Goal: Transaction & Acquisition: Purchase product/service

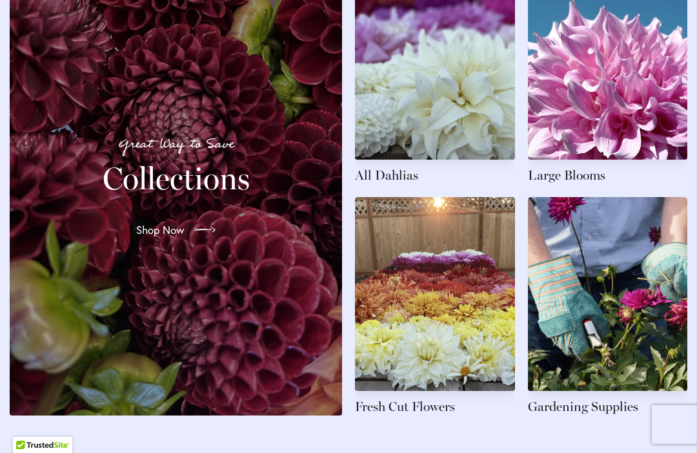
scroll to position [1990, 0]
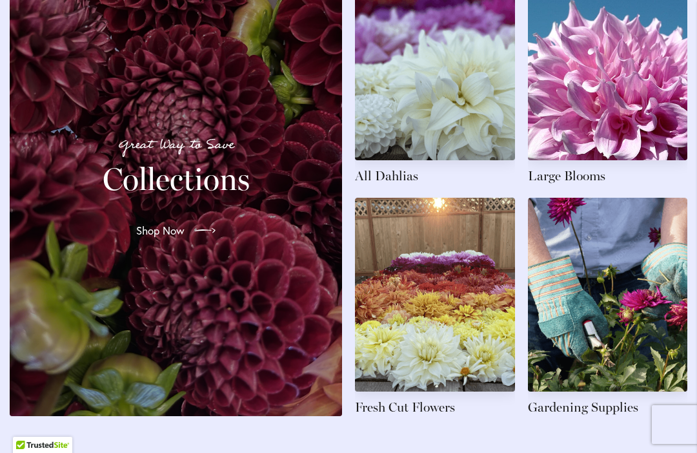
click at [401, 182] on link at bounding box center [435, 75] width 160 height 218
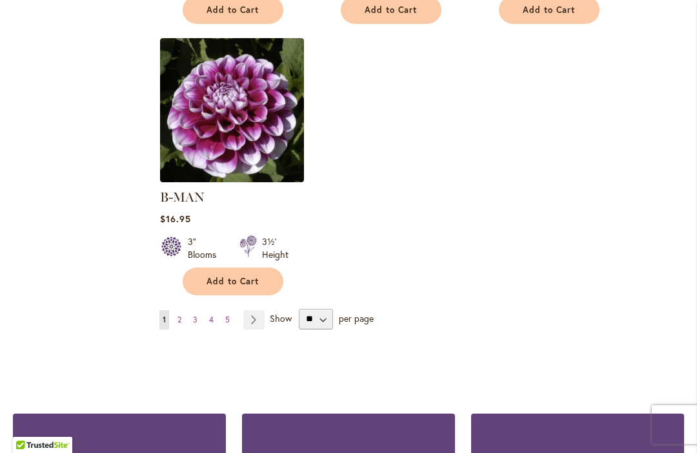
scroll to position [1723, 0]
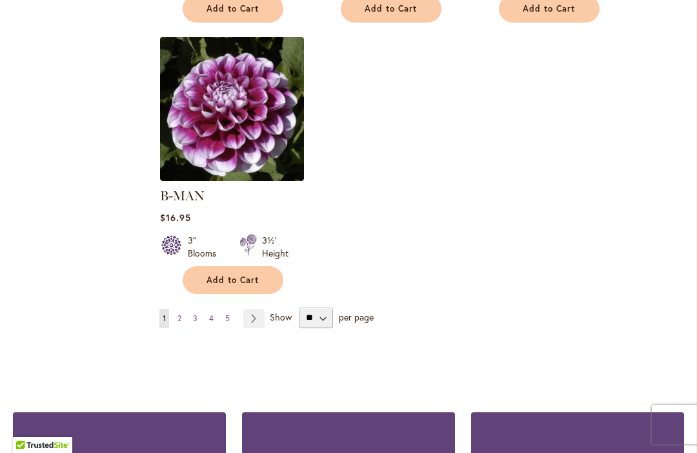
click at [348, 310] on span "per page" at bounding box center [356, 316] width 35 height 12
click at [323, 307] on select "** ** ** **" at bounding box center [316, 317] width 34 height 21
select select "**"
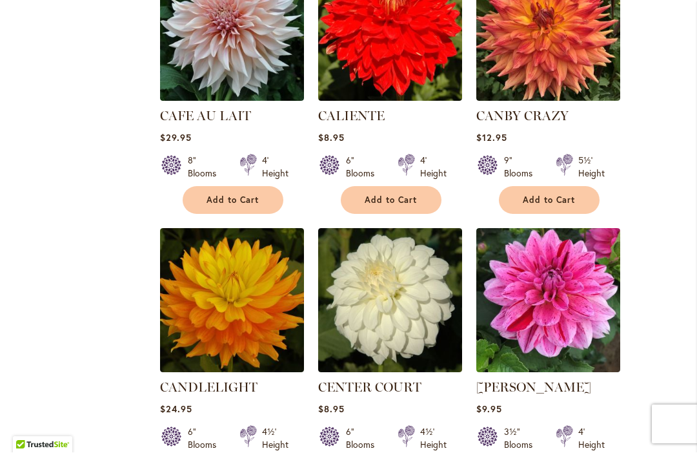
scroll to position [5635, 0]
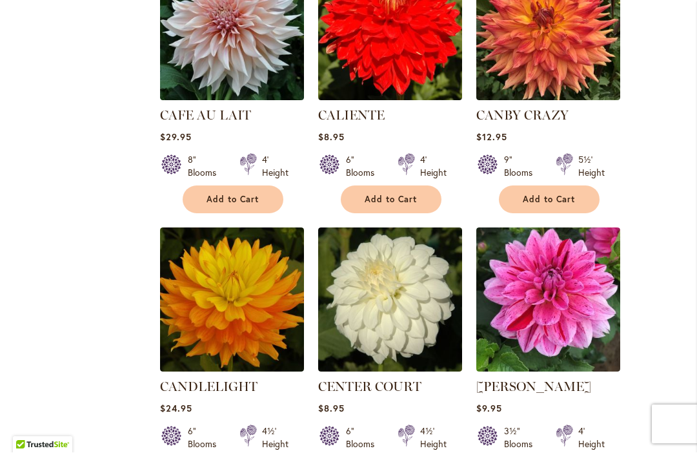
click at [426, 269] on img at bounding box center [390, 300] width 144 height 144
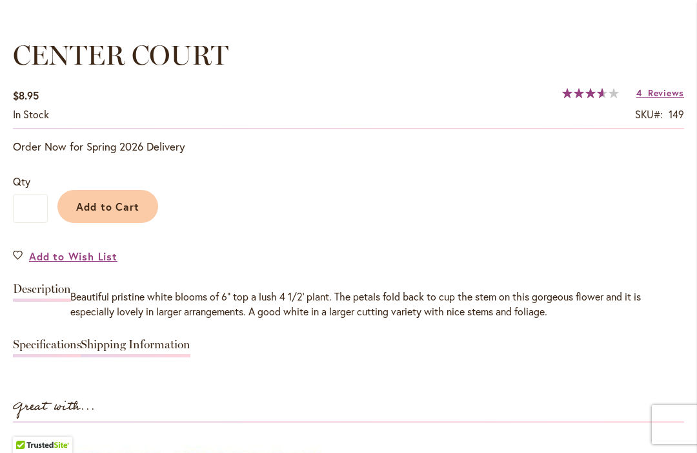
scroll to position [941, 0]
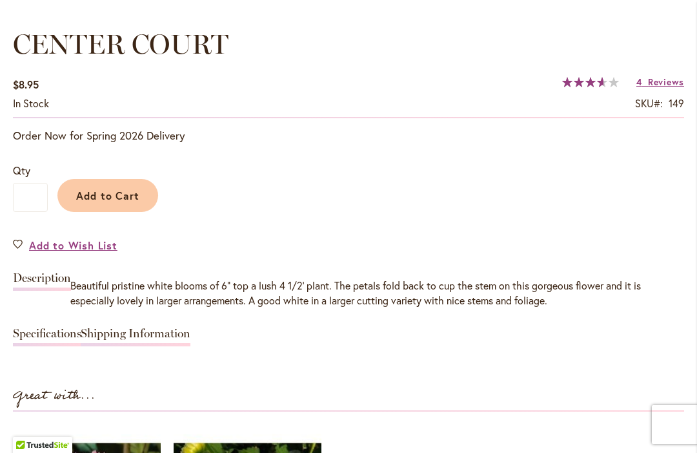
click at [114, 203] on button "Add to Cart" at bounding box center [107, 195] width 101 height 33
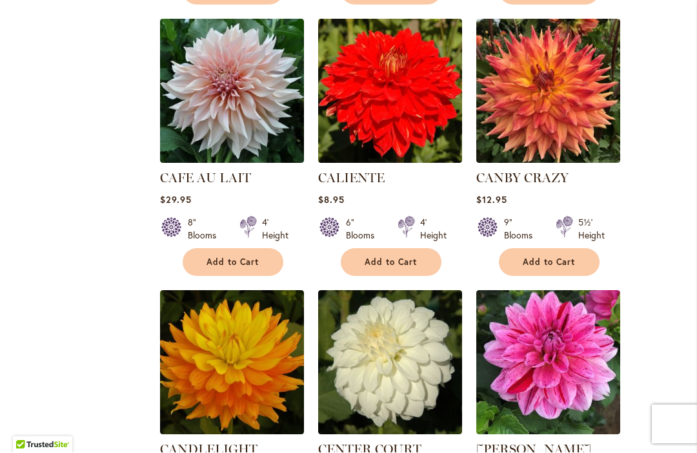
scroll to position [5573, 0]
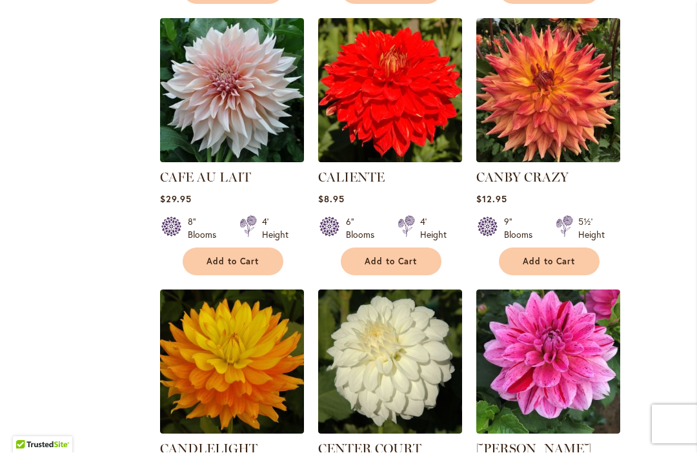
click at [372, 170] on link "CALIENTE" at bounding box center [351, 177] width 66 height 15
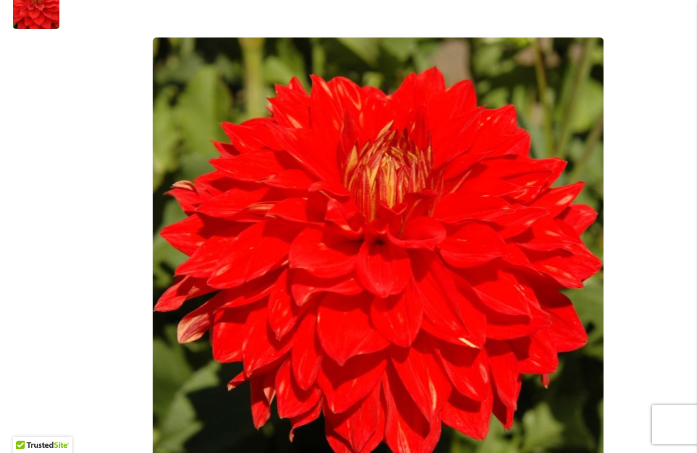
scroll to position [323, 0]
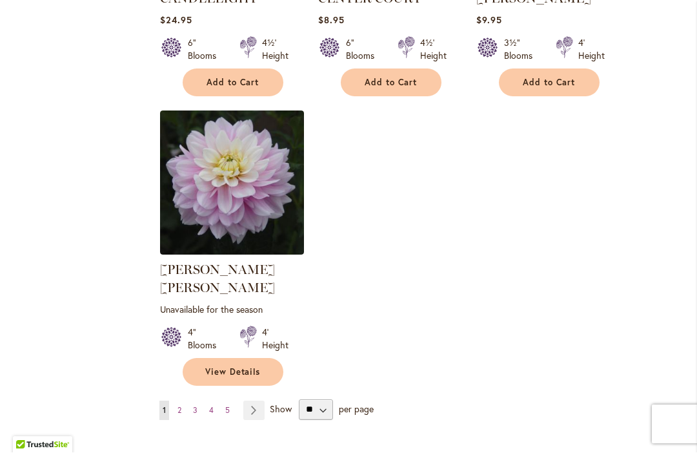
scroll to position [6024, 0]
click at [249, 400] on link "Page Next" at bounding box center [253, 409] width 21 height 19
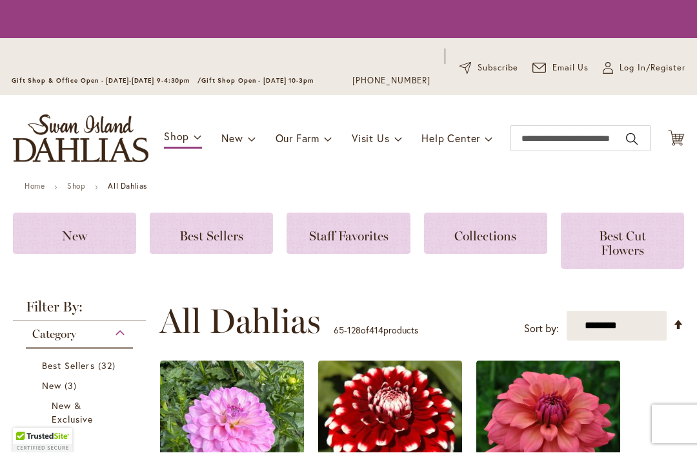
scroll to position [375, 0]
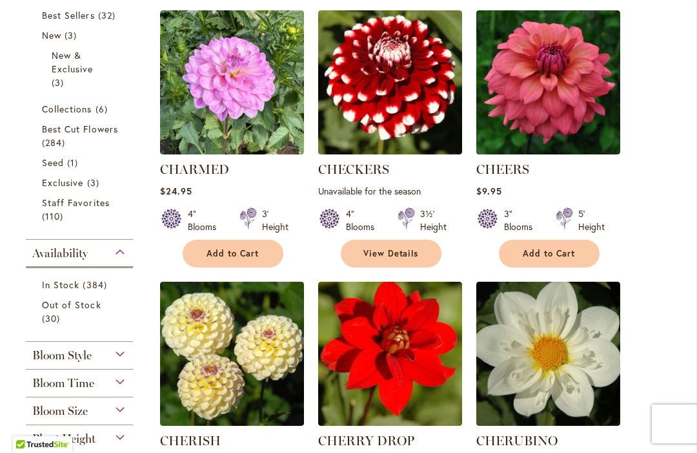
click at [565, 250] on span "Add to Cart" at bounding box center [549, 254] width 53 height 11
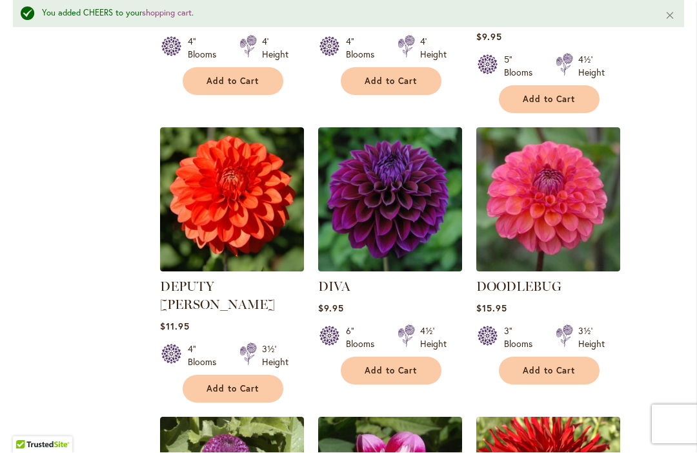
scroll to position [3631, 0]
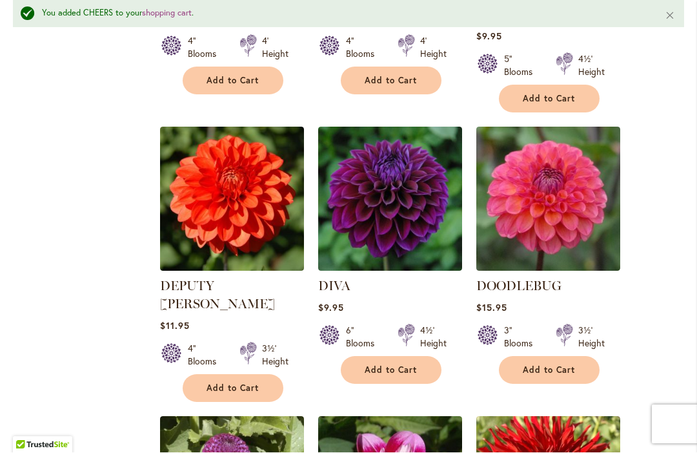
click at [396, 365] on span "Add to Cart" at bounding box center [391, 370] width 53 height 11
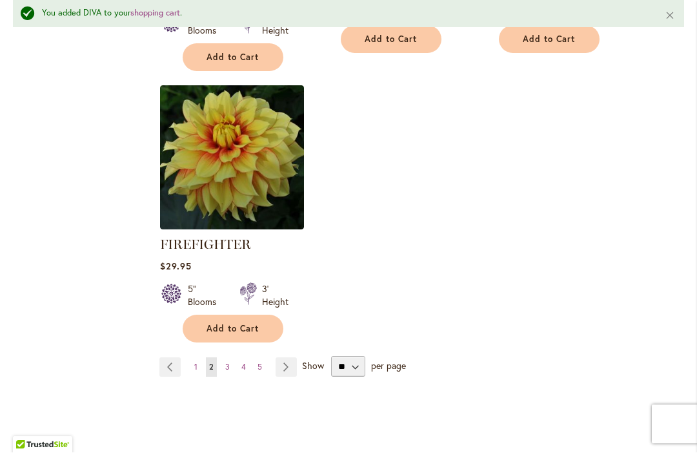
scroll to position [6219, 0]
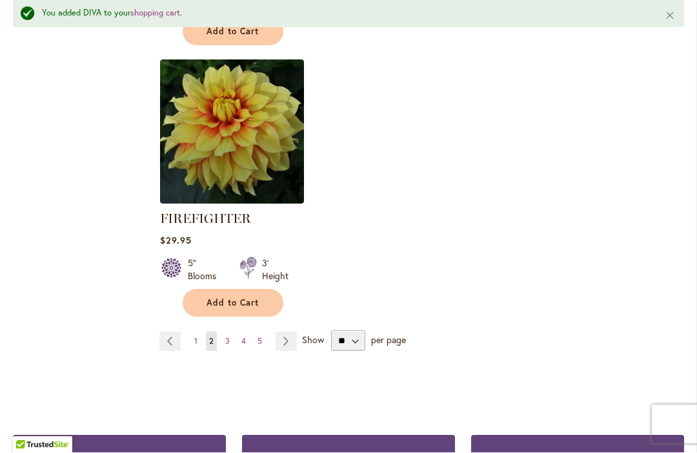
click at [291, 332] on link "Page Next" at bounding box center [286, 341] width 21 height 19
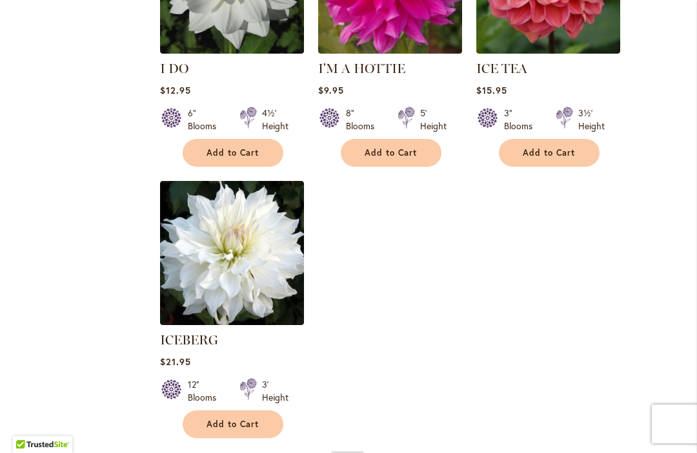
scroll to position [6110, 0]
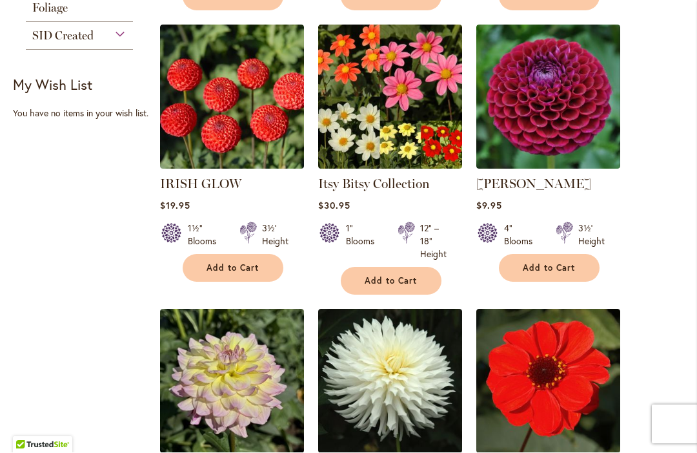
scroll to position [905, 0]
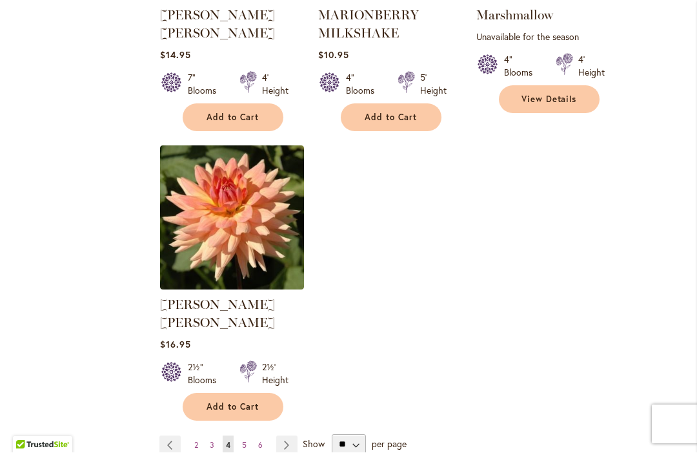
scroll to position [6074, 0]
click at [289, 435] on link "Page Next" at bounding box center [286, 444] width 21 height 19
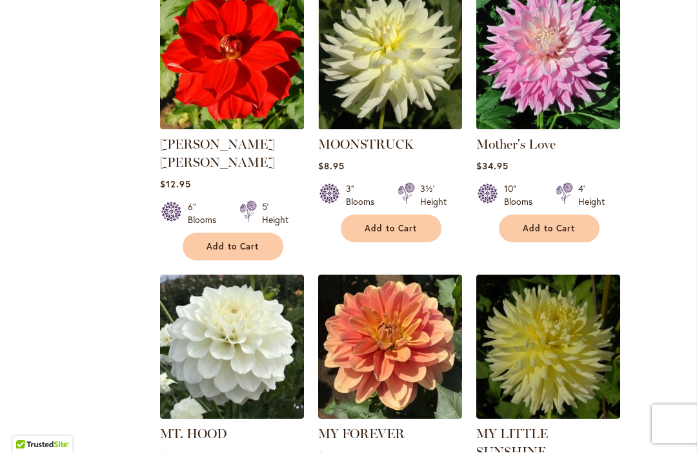
scroll to position [1775, 0]
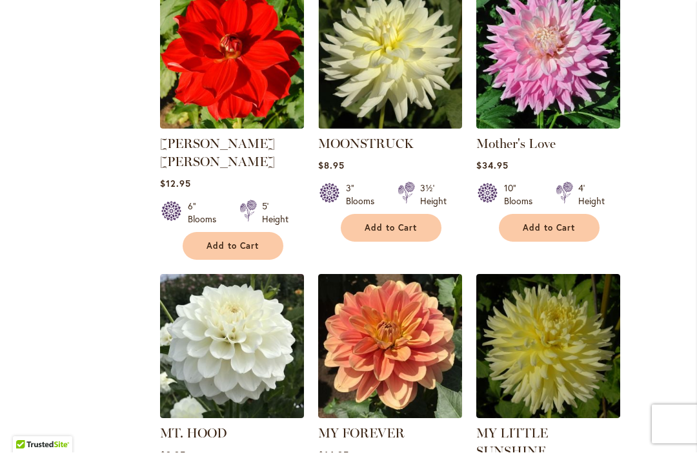
click at [205, 425] on link "MT. HOOD" at bounding box center [193, 432] width 67 height 15
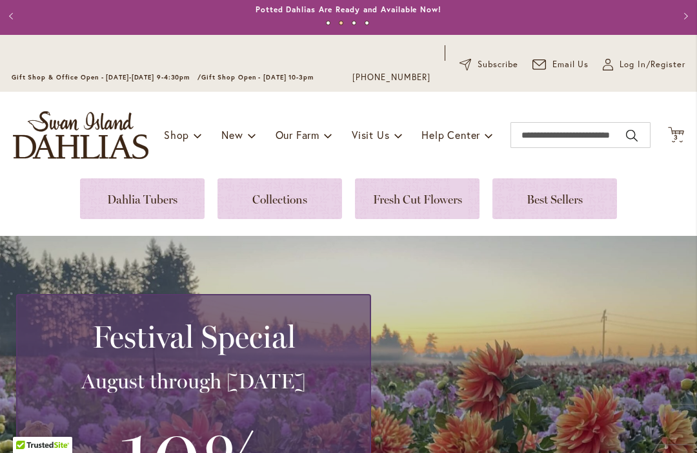
scroll to position [54, 0]
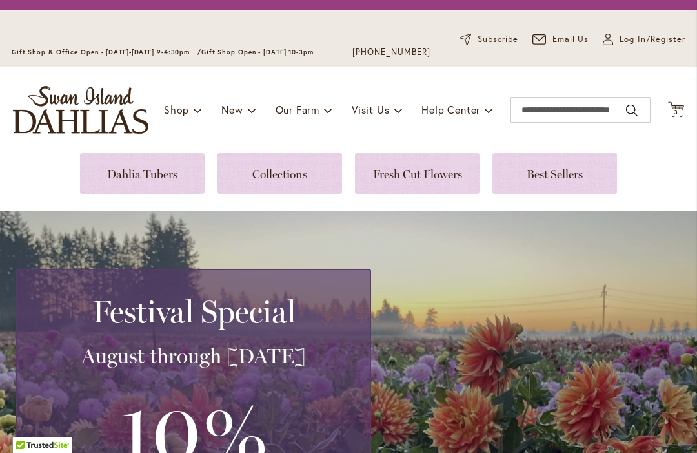
click at [162, 181] on link at bounding box center [142, 173] width 125 height 41
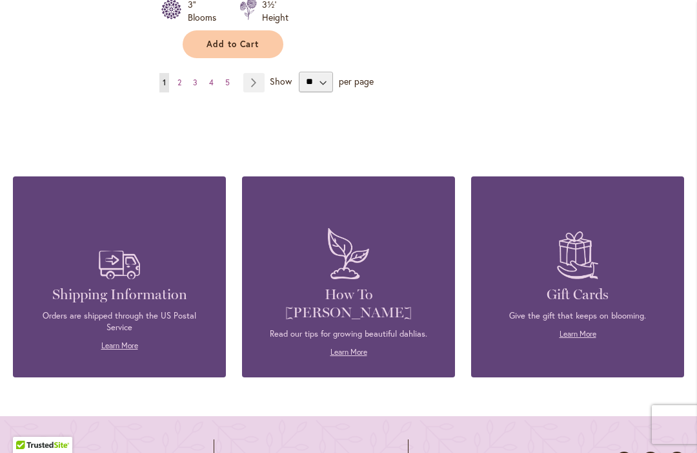
scroll to position [1955, 0]
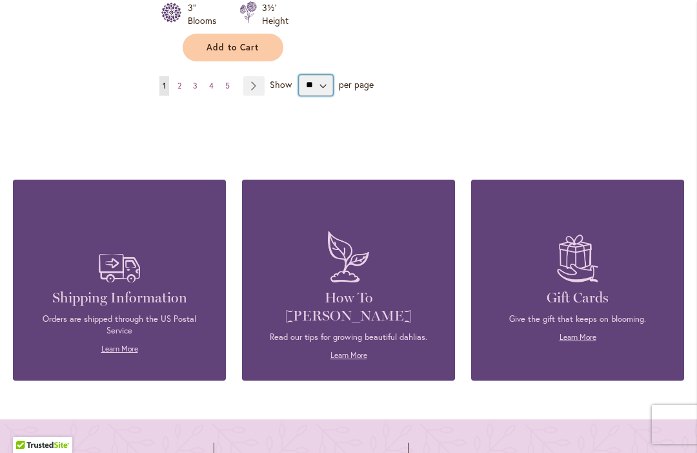
click at [325, 75] on select "** ** ** **" at bounding box center [316, 85] width 34 height 21
select select "**"
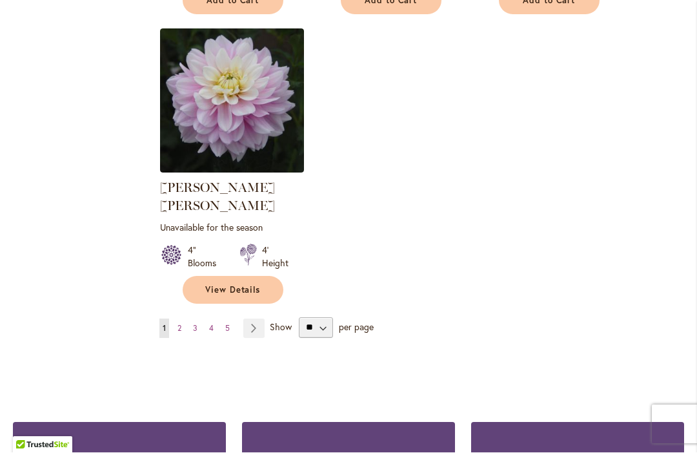
scroll to position [6109, 0]
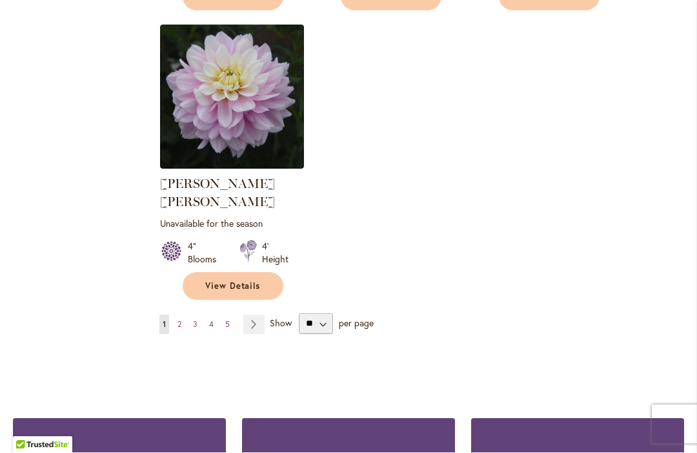
click at [230, 315] on link "Page 5" at bounding box center [227, 324] width 11 height 19
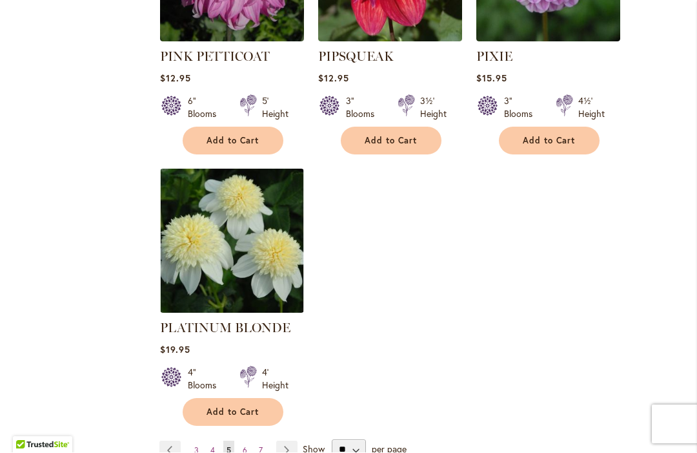
scroll to position [6056, 0]
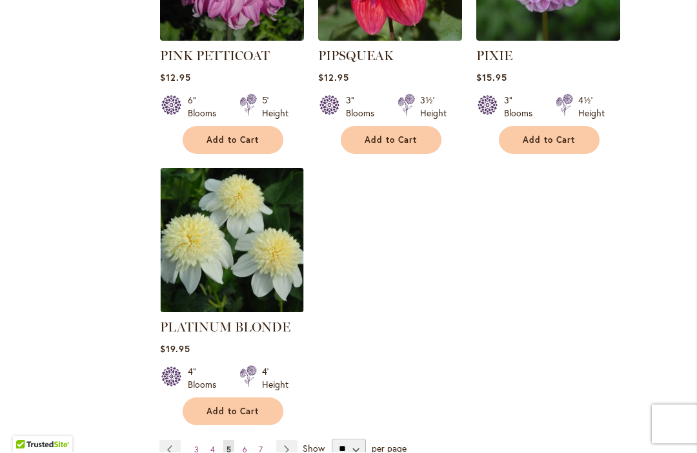
click at [244, 398] on button "Add to Cart" at bounding box center [233, 412] width 101 height 28
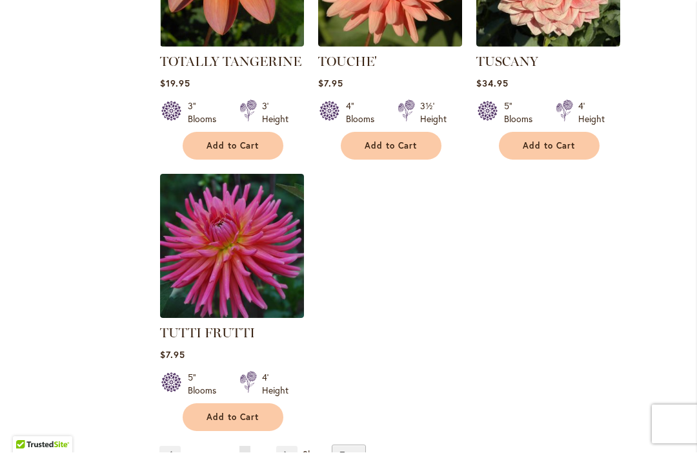
scroll to position [5979, 0]
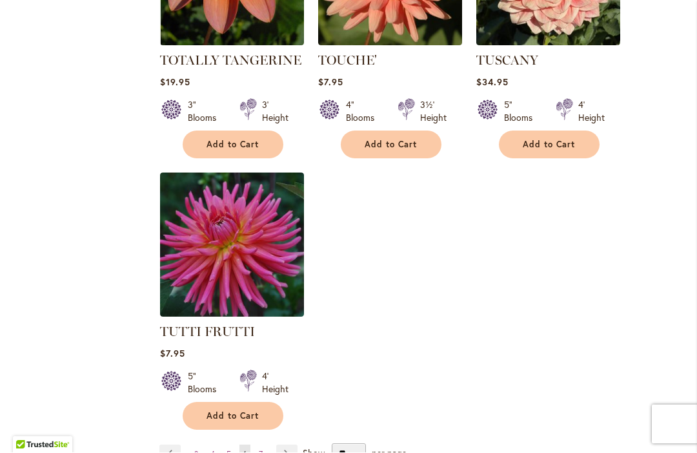
click at [289, 445] on link "Page Next" at bounding box center [286, 454] width 21 height 19
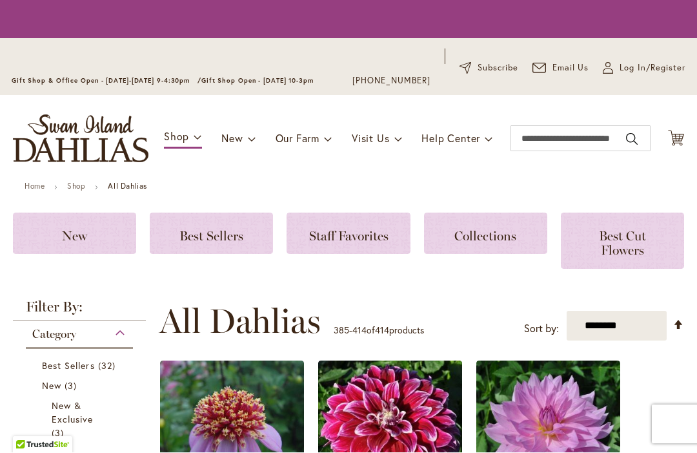
scroll to position [375, 0]
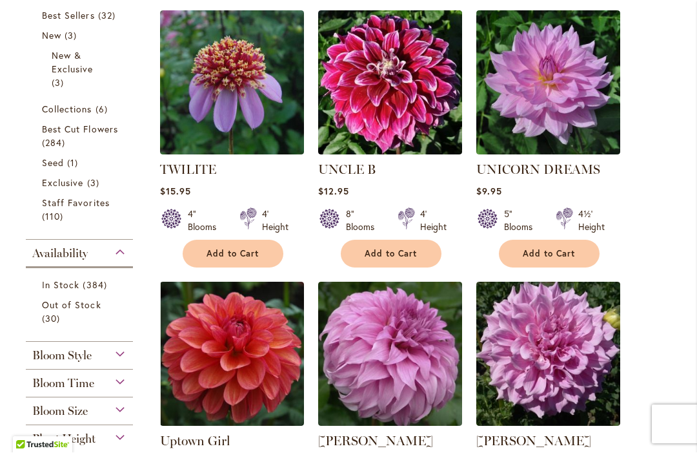
click at [249, 254] on span "Add to Cart" at bounding box center [233, 254] width 53 height 11
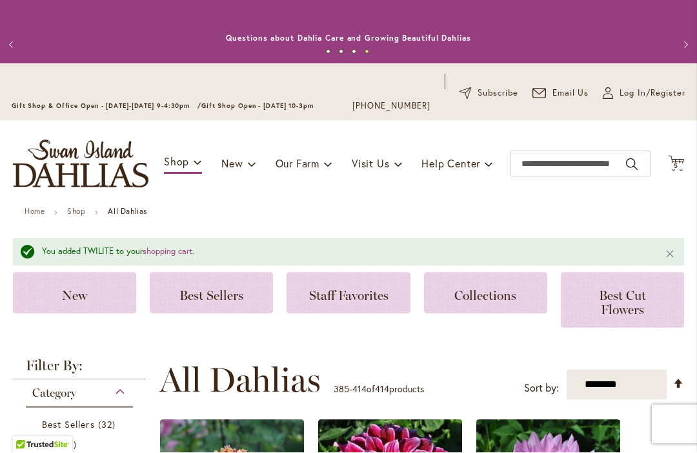
scroll to position [0, 0]
click at [679, 165] on span "5 5 items" at bounding box center [676, 166] width 13 height 6
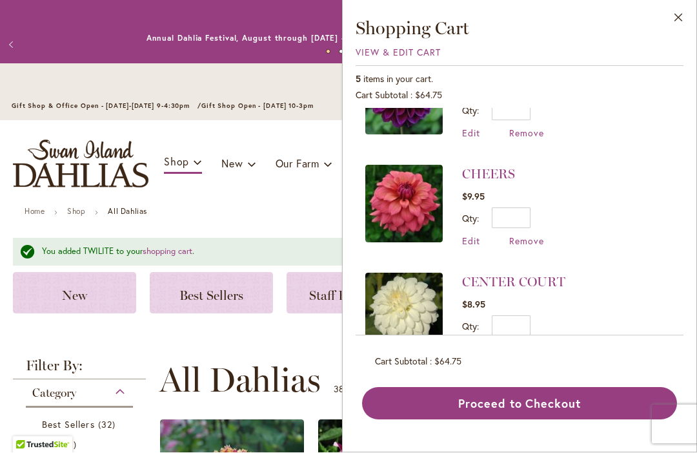
scroll to position [276, 0]
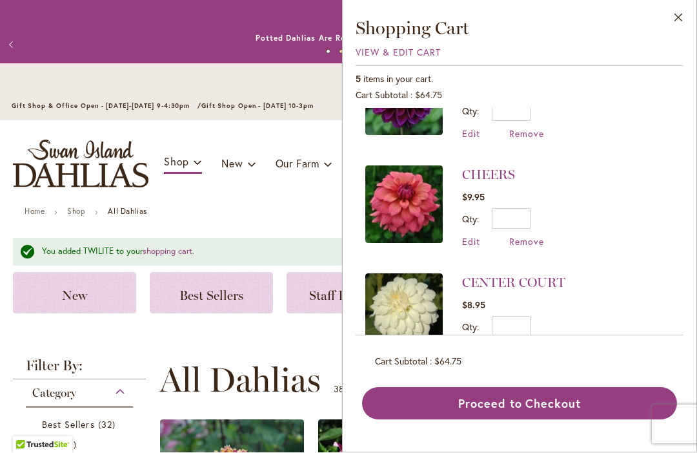
click at [534, 246] on span "Remove" at bounding box center [526, 242] width 35 height 12
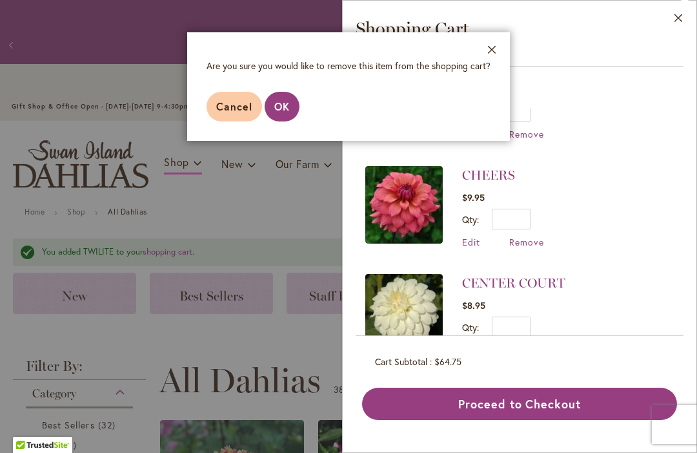
click at [289, 99] on button "OK" at bounding box center [282, 107] width 35 height 30
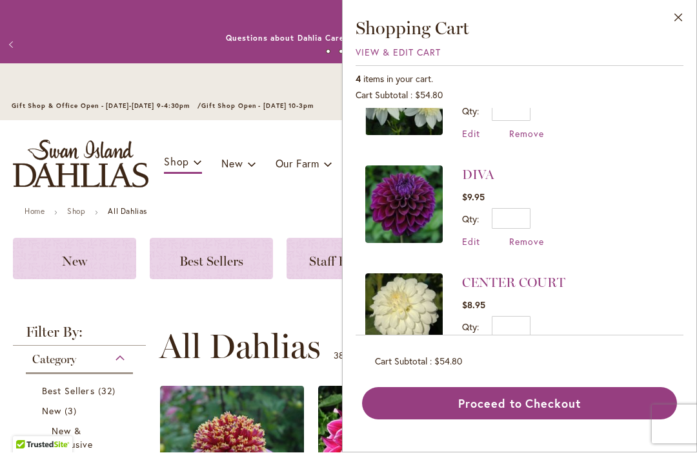
scroll to position [168, 0]
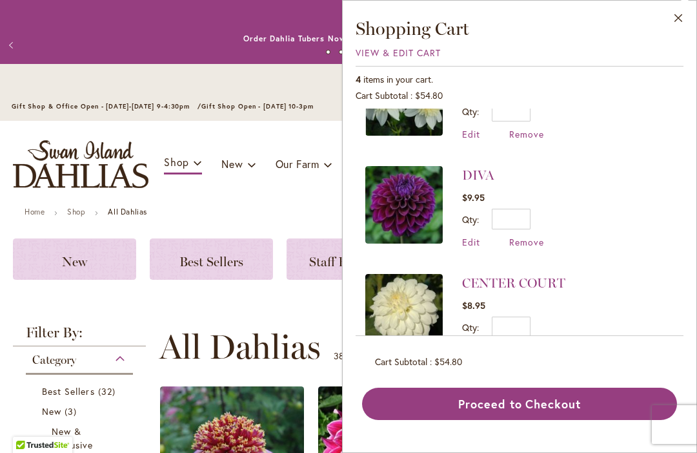
click at [548, 420] on button "Proceed to Checkout" at bounding box center [519, 403] width 315 height 32
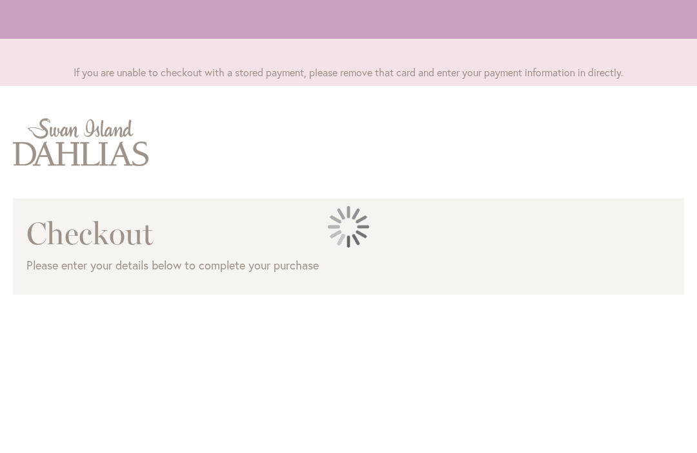
scroll to position [8, 0]
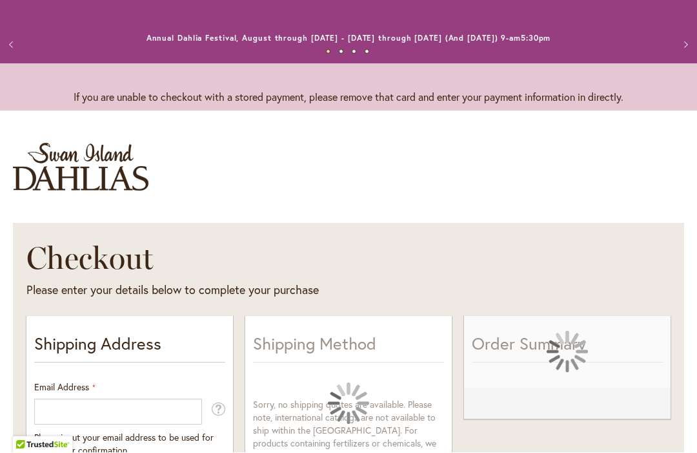
select select "**"
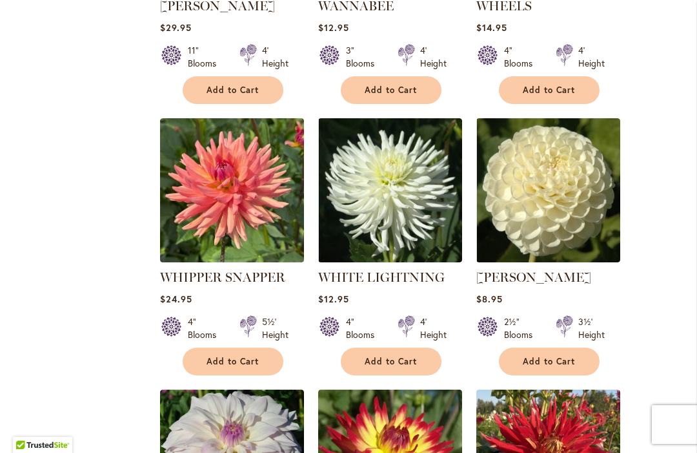
scroll to position [1370, 0]
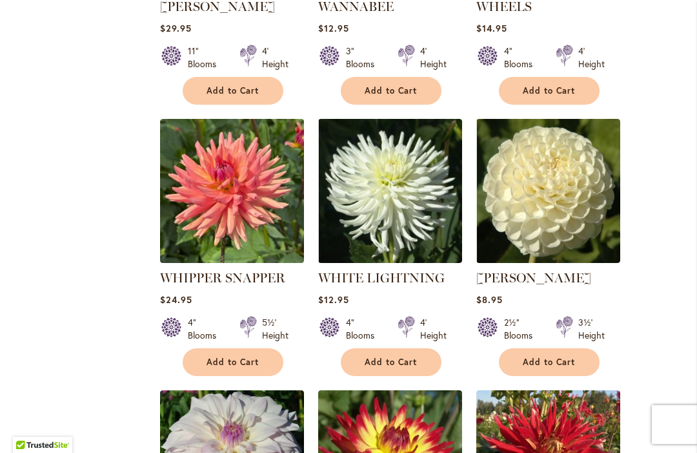
click at [401, 270] on link "WHITE LIGHTNING" at bounding box center [381, 277] width 127 height 15
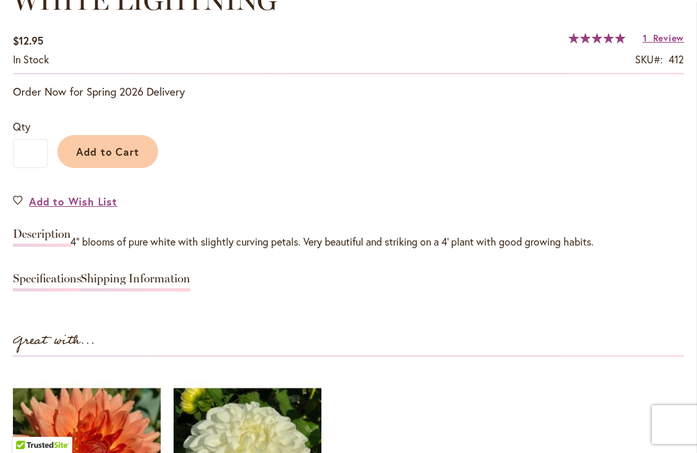
scroll to position [985, 0]
click at [117, 285] on link "Shipping Information" at bounding box center [136, 281] width 110 height 19
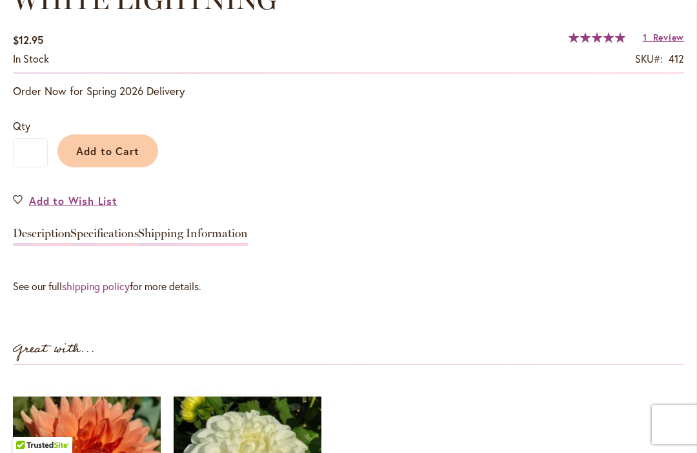
click at [135, 238] on link "Specifications" at bounding box center [104, 236] width 68 height 19
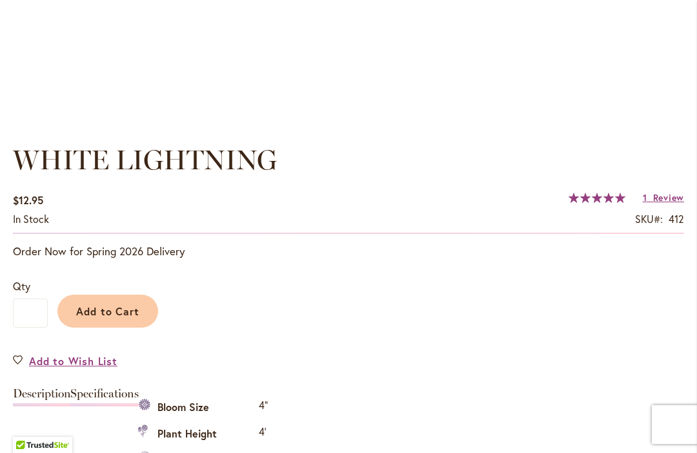
scroll to position [835, 0]
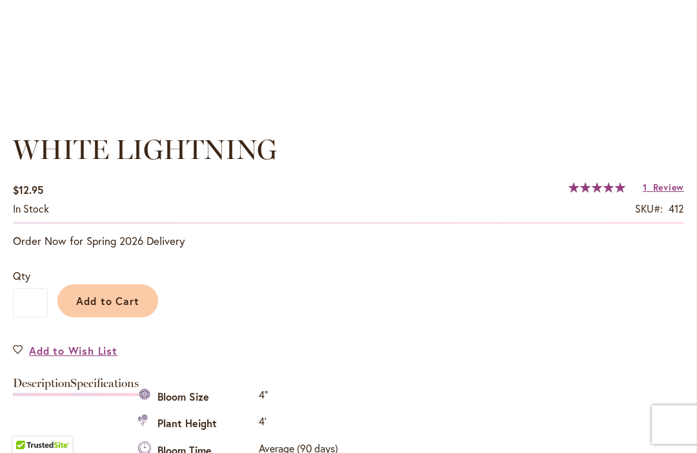
click at [117, 301] on span "Add to Cart" at bounding box center [108, 301] width 64 height 14
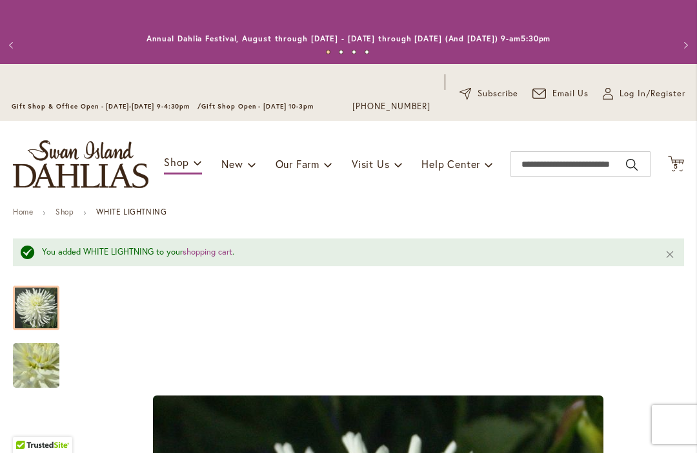
scroll to position [0, 0]
click at [567, 170] on input "Search" at bounding box center [581, 164] width 140 height 26
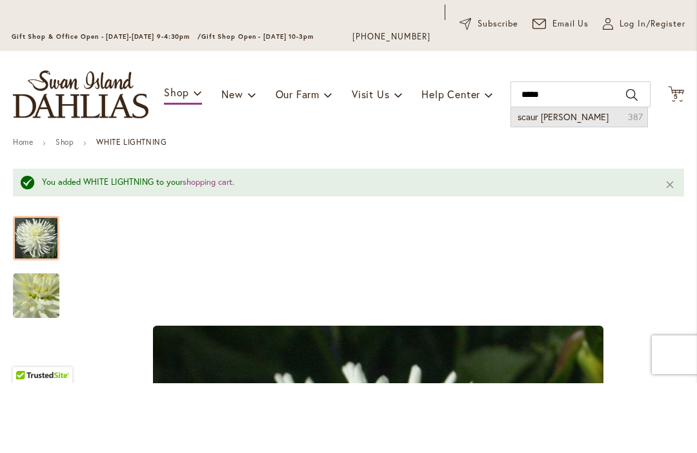
click at [569, 177] on li "scaur swinton dahlia 387" at bounding box center [579, 186] width 136 height 19
type input "**********"
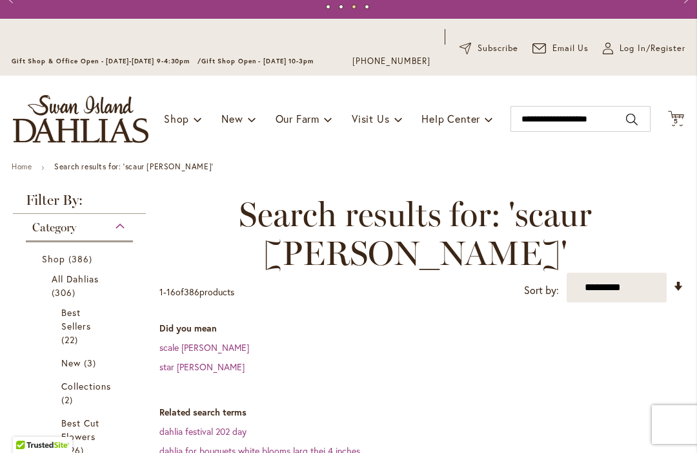
scroll to position [46, 0]
